Goal: Task Accomplishment & Management: Manage account settings

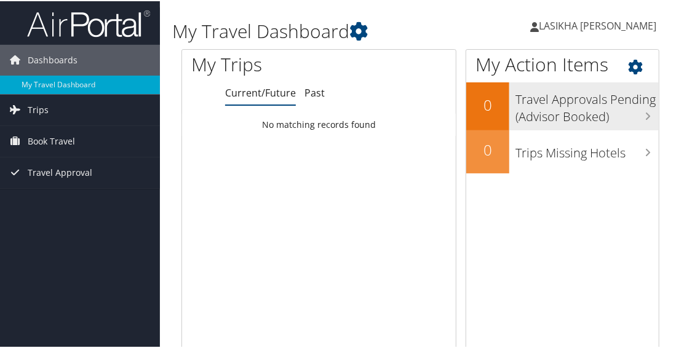
click at [561, 112] on h3 "Travel Approvals Pending (Advisor Booked)" at bounding box center [587, 104] width 143 height 41
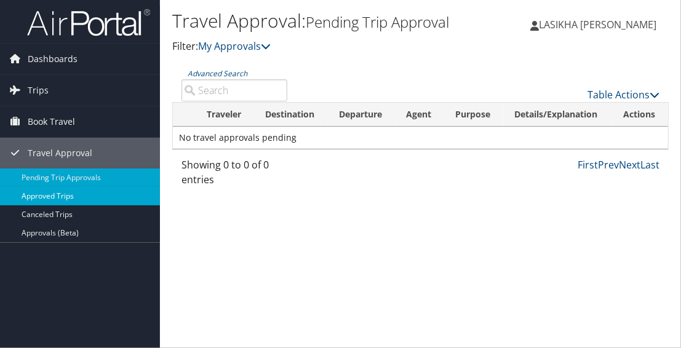
click at [74, 191] on link "Approved Trips" at bounding box center [80, 196] width 160 height 18
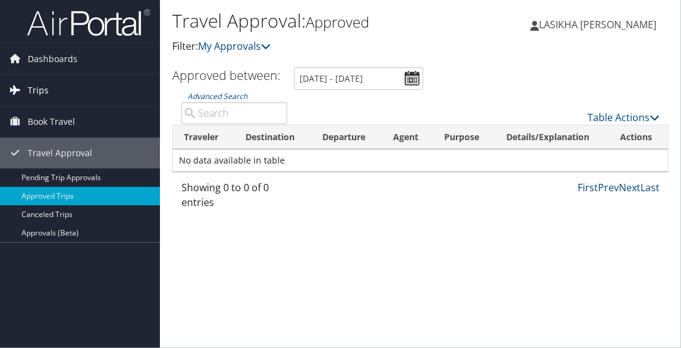
click at [75, 90] on link "Trips" at bounding box center [80, 90] width 160 height 31
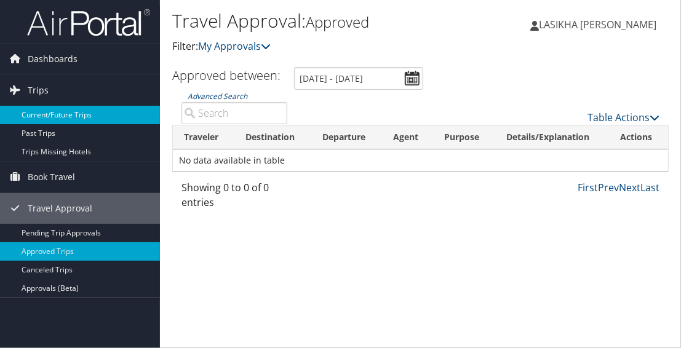
click at [75, 111] on link "Current/Future Trips" at bounding box center [80, 115] width 160 height 18
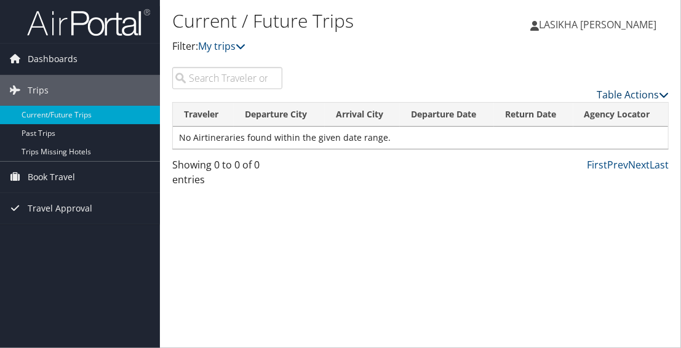
click at [610, 92] on link "Table Actions" at bounding box center [633, 95] width 72 height 14
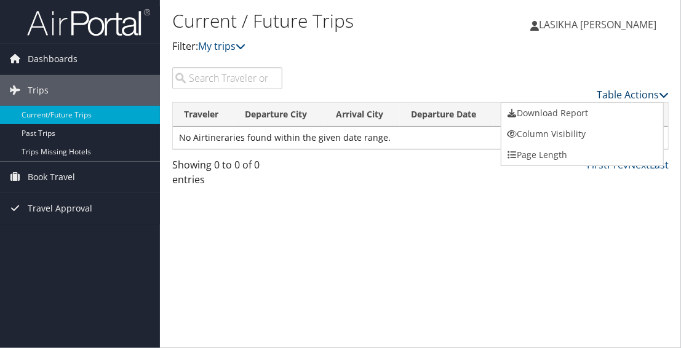
click at [610, 92] on div at bounding box center [340, 174] width 681 height 348
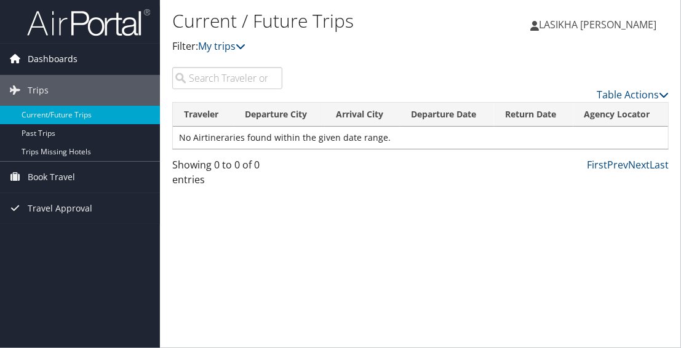
click at [64, 65] on span "Dashboards" at bounding box center [53, 59] width 50 height 31
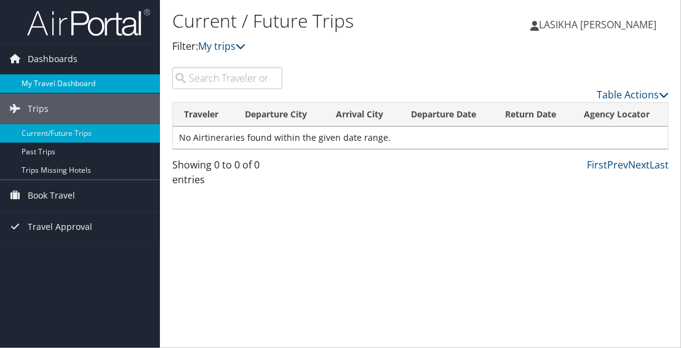
click at [63, 87] on link "My Travel Dashboard" at bounding box center [80, 83] width 160 height 18
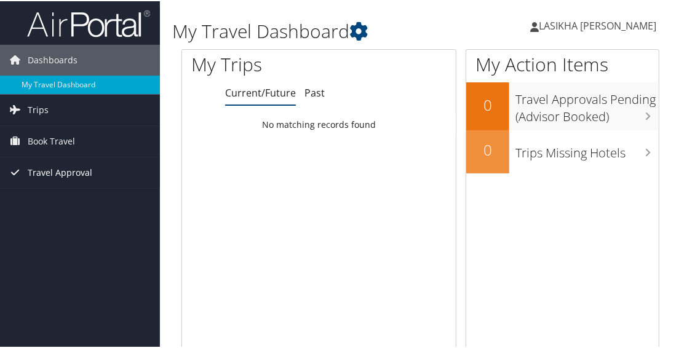
click at [56, 163] on span "Travel Approval" at bounding box center [60, 171] width 65 height 31
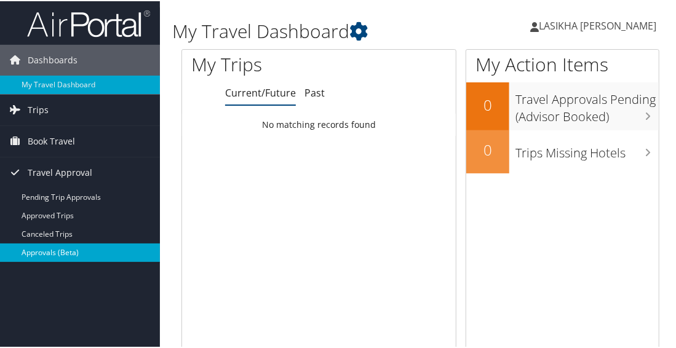
click at [55, 247] on link "Approvals (Beta)" at bounding box center [80, 251] width 160 height 18
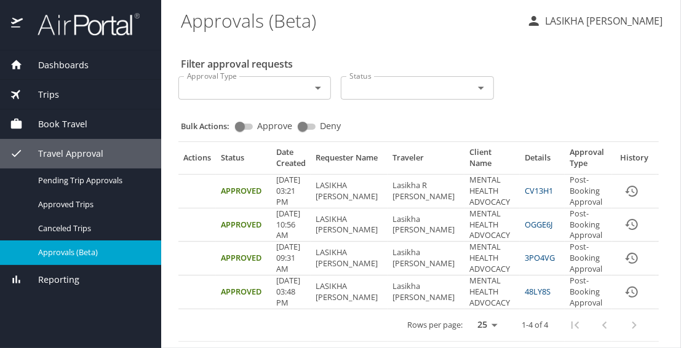
click at [663, 194] on icon "expand row" at bounding box center [670, 191] width 15 height 15
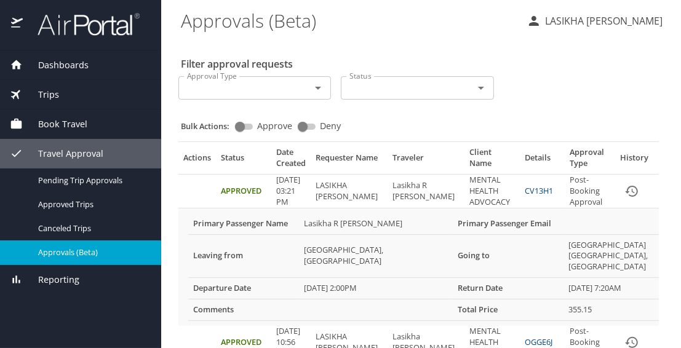
click at [525, 190] on link "CV13H1" at bounding box center [539, 190] width 28 height 11
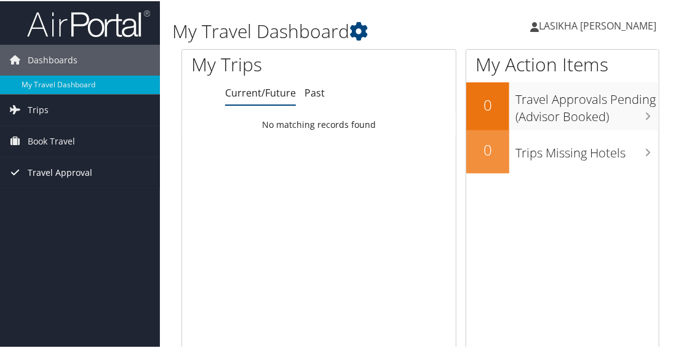
click at [30, 167] on span "Travel Approval" at bounding box center [60, 171] width 65 height 31
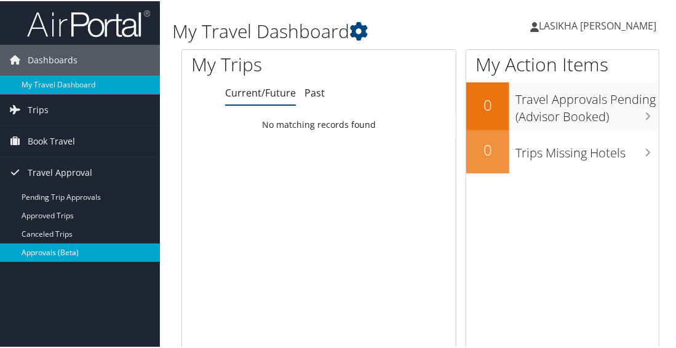
click at [30, 242] on link "Approvals (Beta)" at bounding box center [80, 251] width 160 height 18
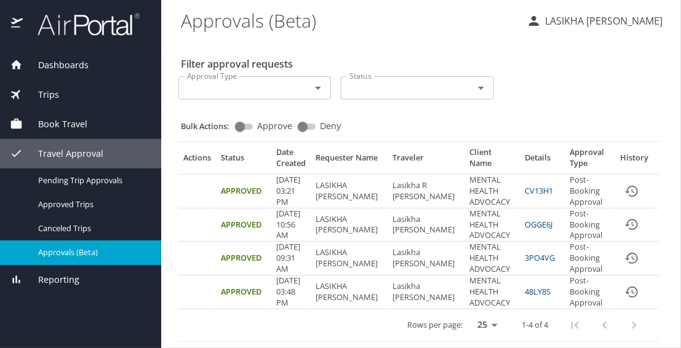
click at [663, 194] on icon "expand row" at bounding box center [670, 191] width 15 height 15
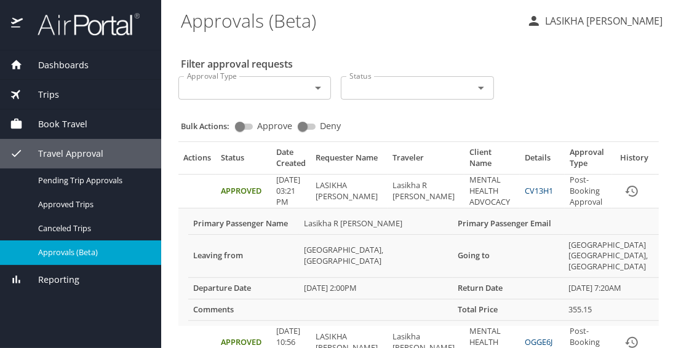
click at [525, 189] on link "CV13H1" at bounding box center [539, 190] width 28 height 11
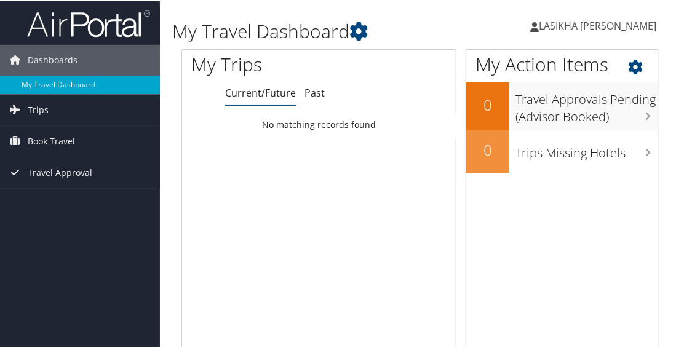
click at [633, 65] on icon at bounding box center [646, 62] width 36 height 21
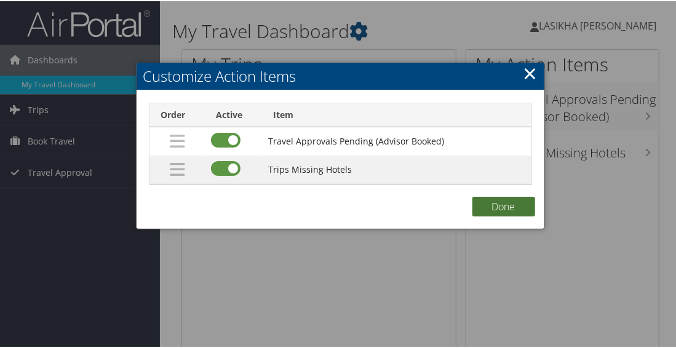
click at [498, 211] on button "Done" at bounding box center [504, 206] width 63 height 20
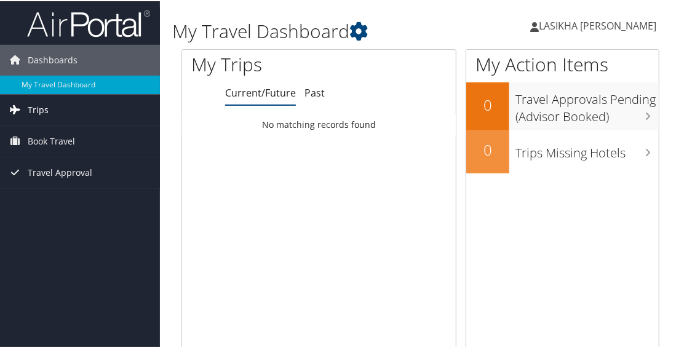
click at [50, 112] on link "Trips" at bounding box center [80, 109] width 160 height 31
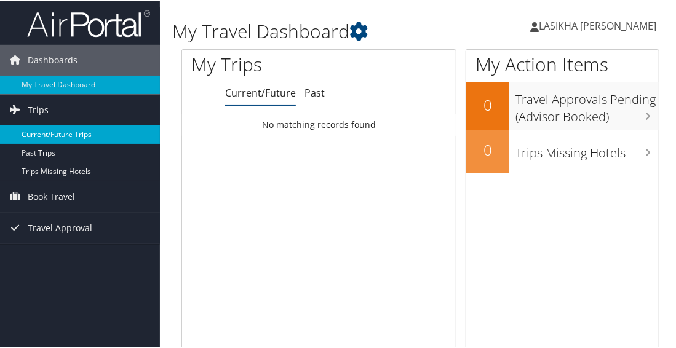
click at [49, 126] on link "Current/Future Trips" at bounding box center [80, 133] width 160 height 18
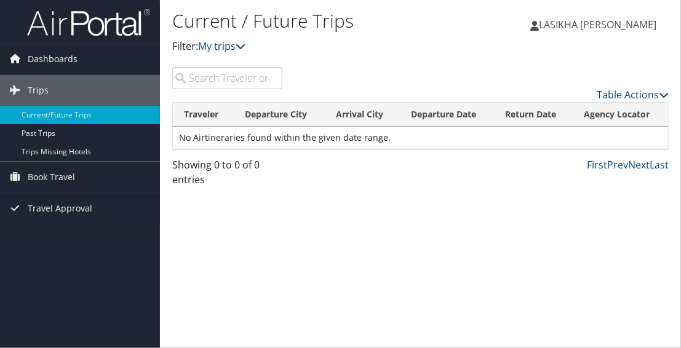
click at [197, 76] on input "search" at bounding box center [227, 78] width 110 height 22
drag, startPoint x: 241, startPoint y: 81, endPoint x: 194, endPoint y: 74, distance: 47.8
click at [194, 74] on input "search" at bounding box center [227, 78] width 110 height 22
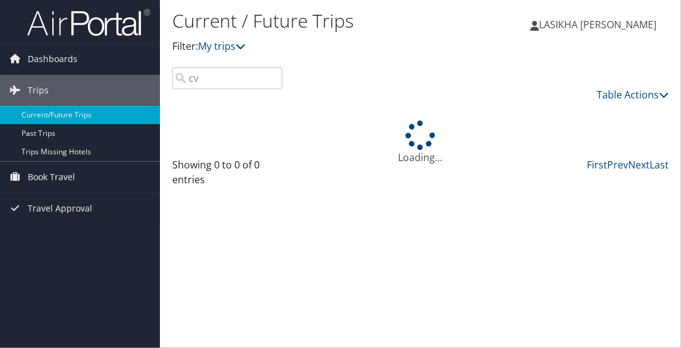
type input "c"
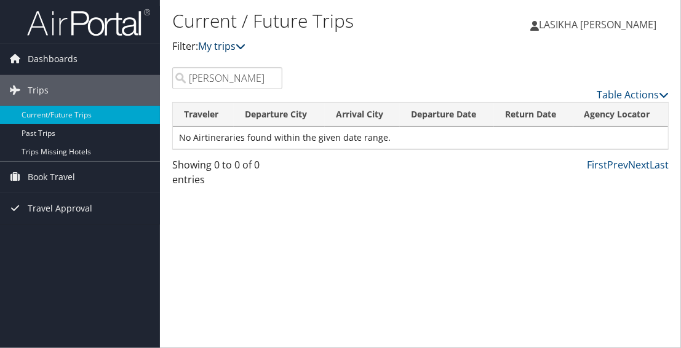
type input "asphall"
click at [242, 42] on icon at bounding box center [241, 46] width 10 height 10
click at [241, 50] on icon at bounding box center [241, 46] width 10 height 10
click at [273, 79] on input "asphall" at bounding box center [227, 78] width 110 height 22
click at [244, 46] on icon at bounding box center [241, 46] width 10 height 10
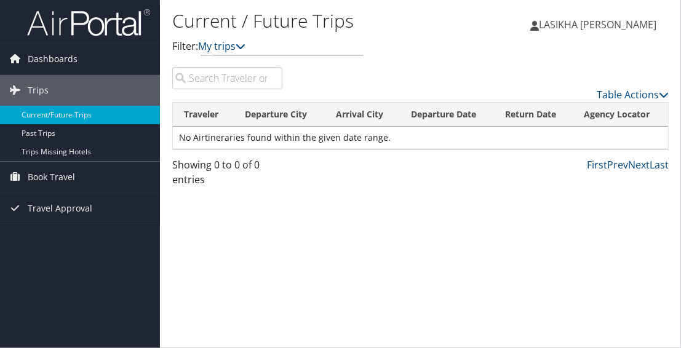
click at [609, 23] on span "LASIKHA [PERSON_NAME]" at bounding box center [598, 25] width 118 height 14
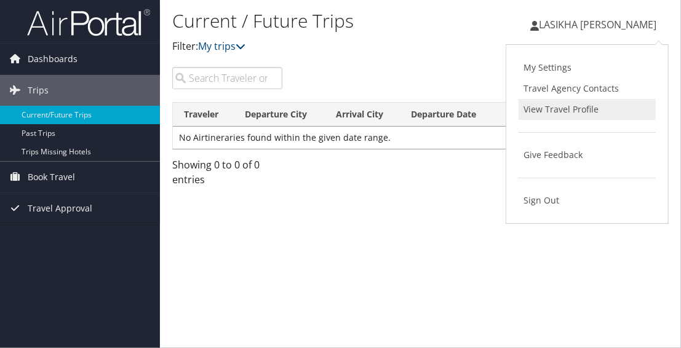
click at [530, 105] on link "View Travel Profile" at bounding box center [587, 109] width 137 height 21
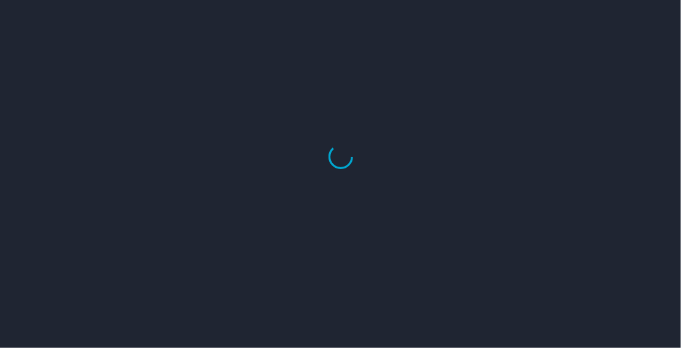
select select "US"
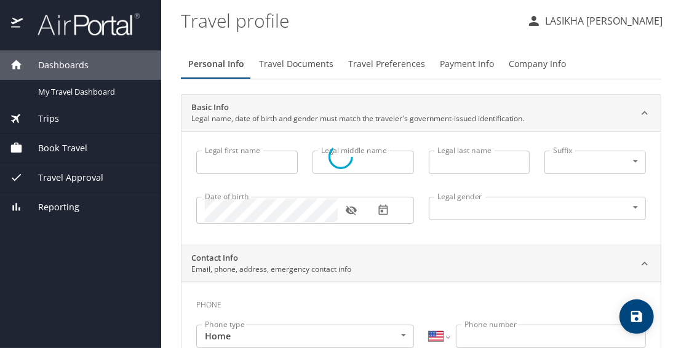
type input "LASIKHA"
type input "R"
type input "ASPHALL"
type input "Female"
type input "ARIELLE"
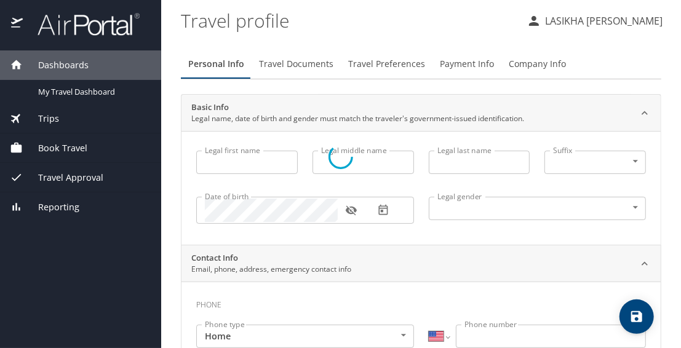
type input "ROBERTSON"
type input "(936) 207-7486"
select select "US"
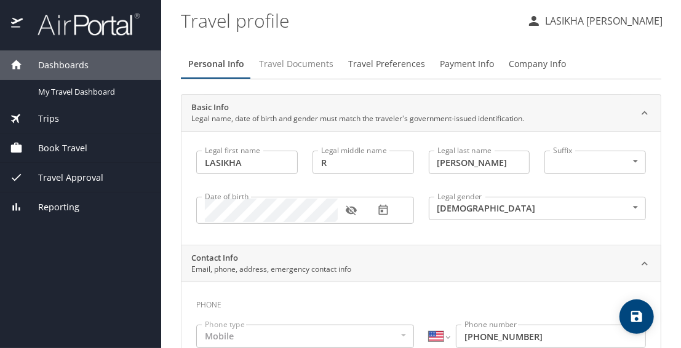
click at [306, 62] on span "Travel Documents" at bounding box center [296, 64] width 74 height 15
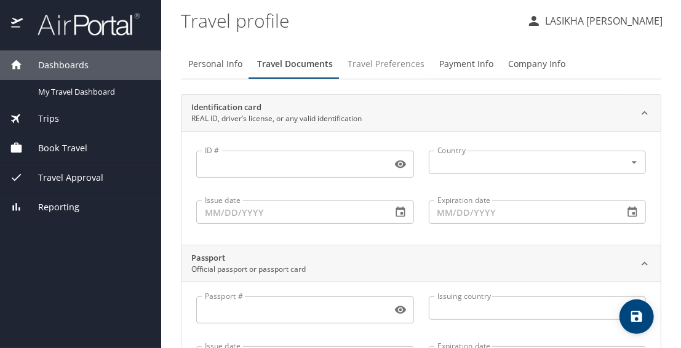
click at [366, 60] on span "Travel Preferences" at bounding box center [386, 64] width 77 height 15
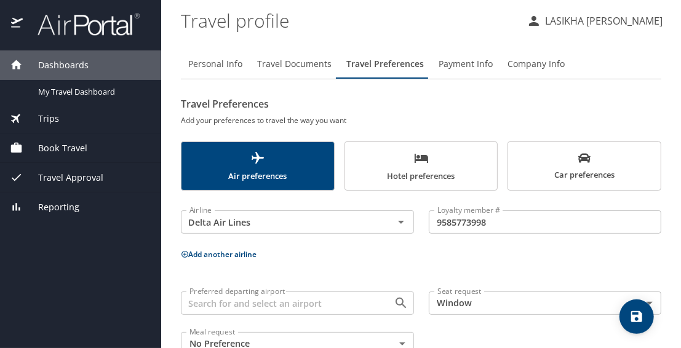
scroll to position [33, 0]
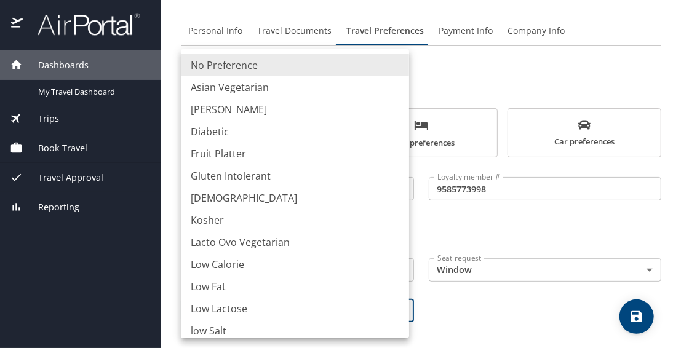
click at [394, 306] on body "Dashboards My Travel Dashboard Trips Current / Future Trips Past Trips Trips Mi…" at bounding box center [340, 174] width 681 height 348
click at [430, 308] on div at bounding box center [340, 174] width 681 height 348
click at [396, 309] on body "Dashboards My Travel Dashboard Trips Current / Future Trips Past Trips Trips Mi…" at bounding box center [340, 174] width 681 height 348
click at [426, 310] on div at bounding box center [340, 174] width 681 height 348
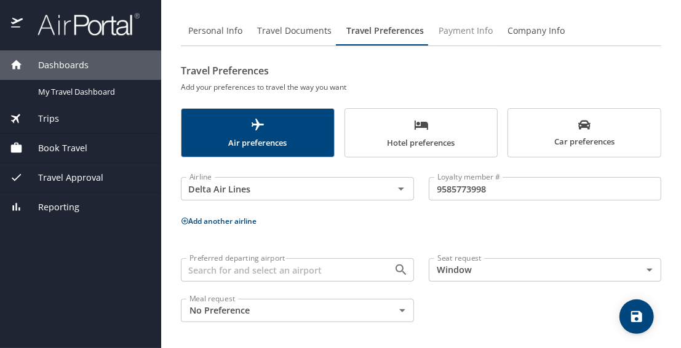
click at [447, 38] on button "Payment Info" at bounding box center [465, 31] width 69 height 30
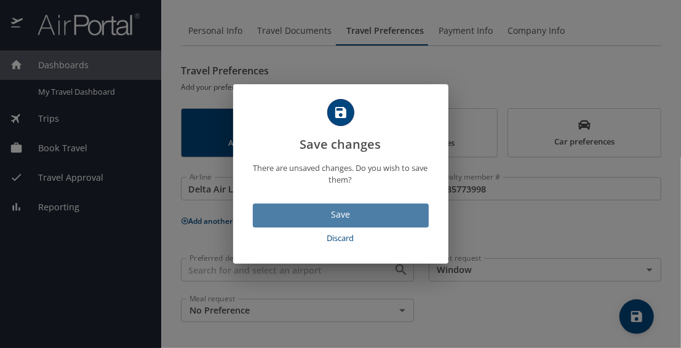
click at [350, 211] on span "Save" at bounding box center [341, 214] width 156 height 15
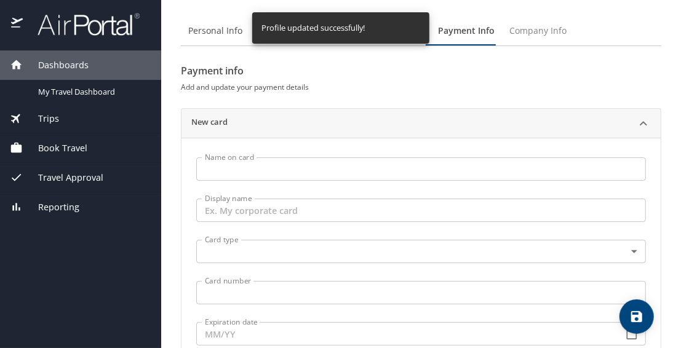
click at [524, 36] on span "Company Info" at bounding box center [538, 30] width 57 height 15
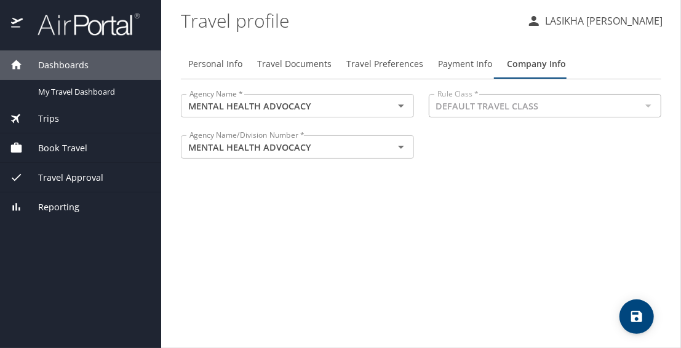
click at [54, 124] on span "Trips" at bounding box center [41, 119] width 36 height 14
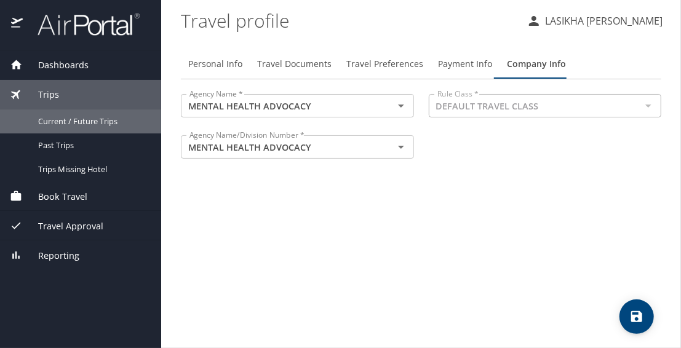
click at [54, 124] on span "Current / Future Trips" at bounding box center [92, 122] width 108 height 12
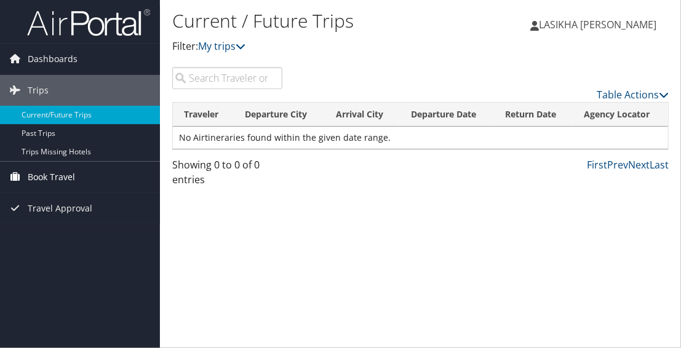
click at [39, 175] on span "Book Travel" at bounding box center [51, 177] width 47 height 31
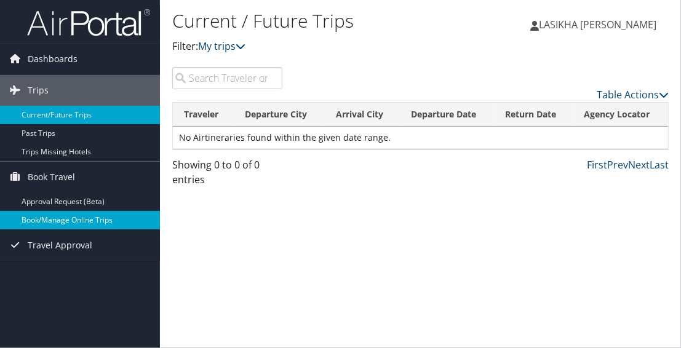
click at [41, 218] on link "Book/Manage Online Trips" at bounding box center [80, 220] width 160 height 18
